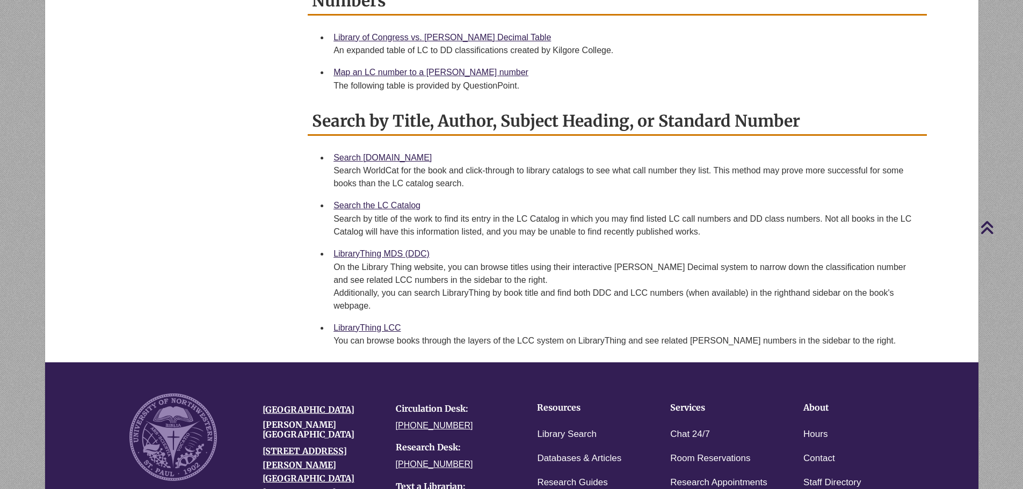
scroll to position [376, 0]
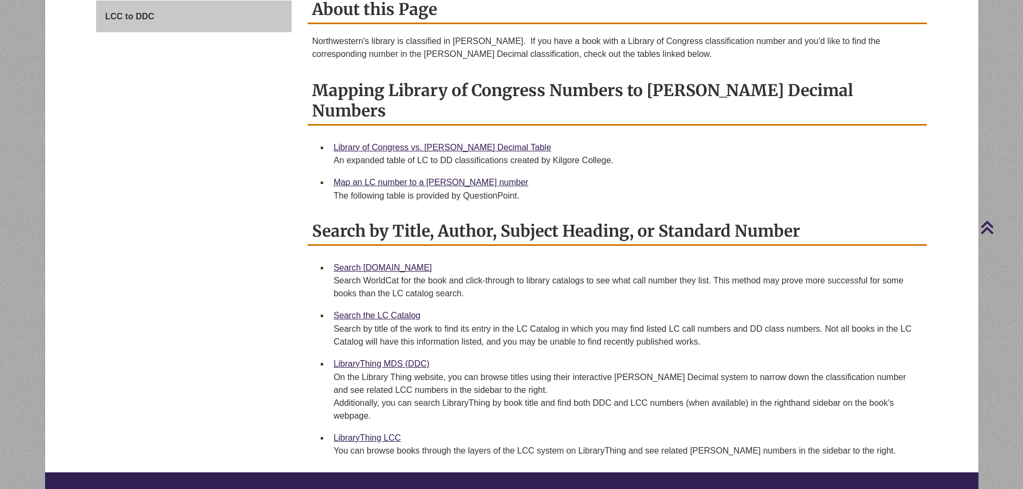
drag, startPoint x: 472, startPoint y: 115, endPoint x: 471, endPoint y: 123, distance: 8.1
click at [472, 115] on div "Mapping Library of Congress Numbers to Dewey Decimal Numbers Library of Congres…" at bounding box center [617, 142] width 619 height 130
click at [472, 141] on div "Library of Congress vs. Dewey Decimal Table An expanded table of LC to DD class…" at bounding box center [625, 154] width 585 height 27
click at [468, 143] on link "Library of Congress vs. [PERSON_NAME] Decimal Table" at bounding box center [441, 147] width 217 height 9
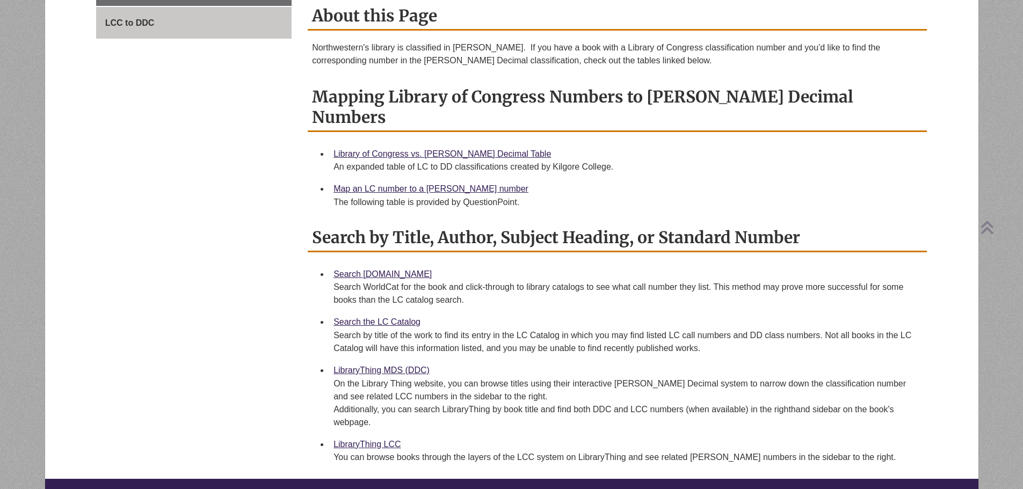
scroll to position [483, 0]
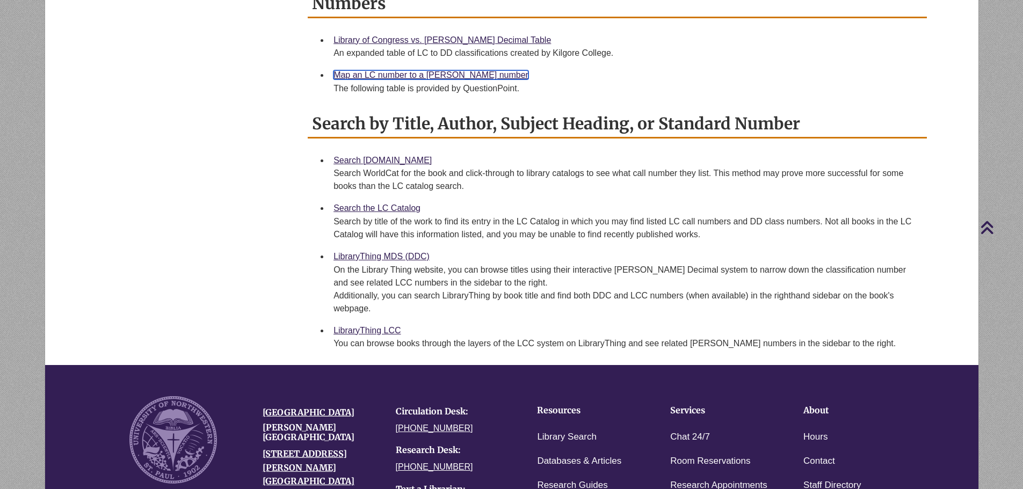
click at [402, 70] on link "Map an LC number to a [PERSON_NAME] number" at bounding box center [430, 74] width 195 height 9
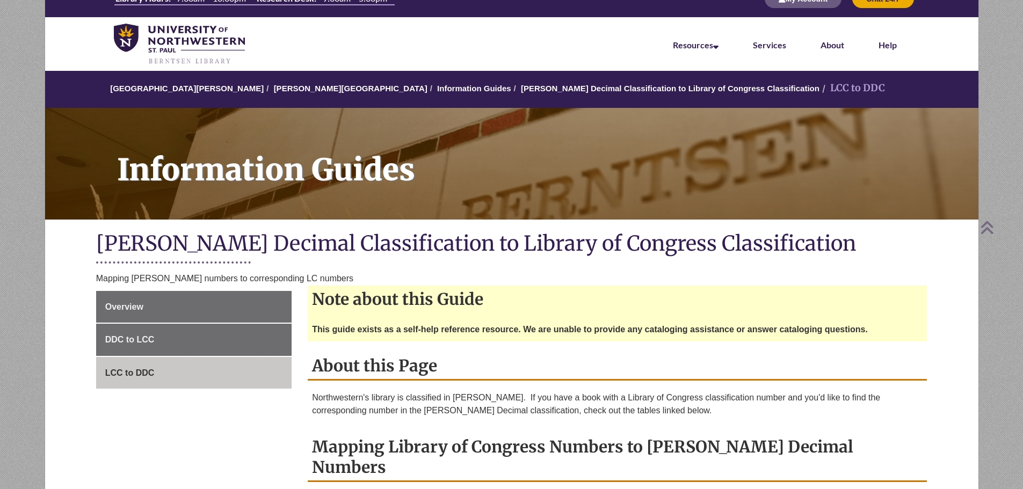
scroll to position [0, 0]
